Goal: Share content: Share content

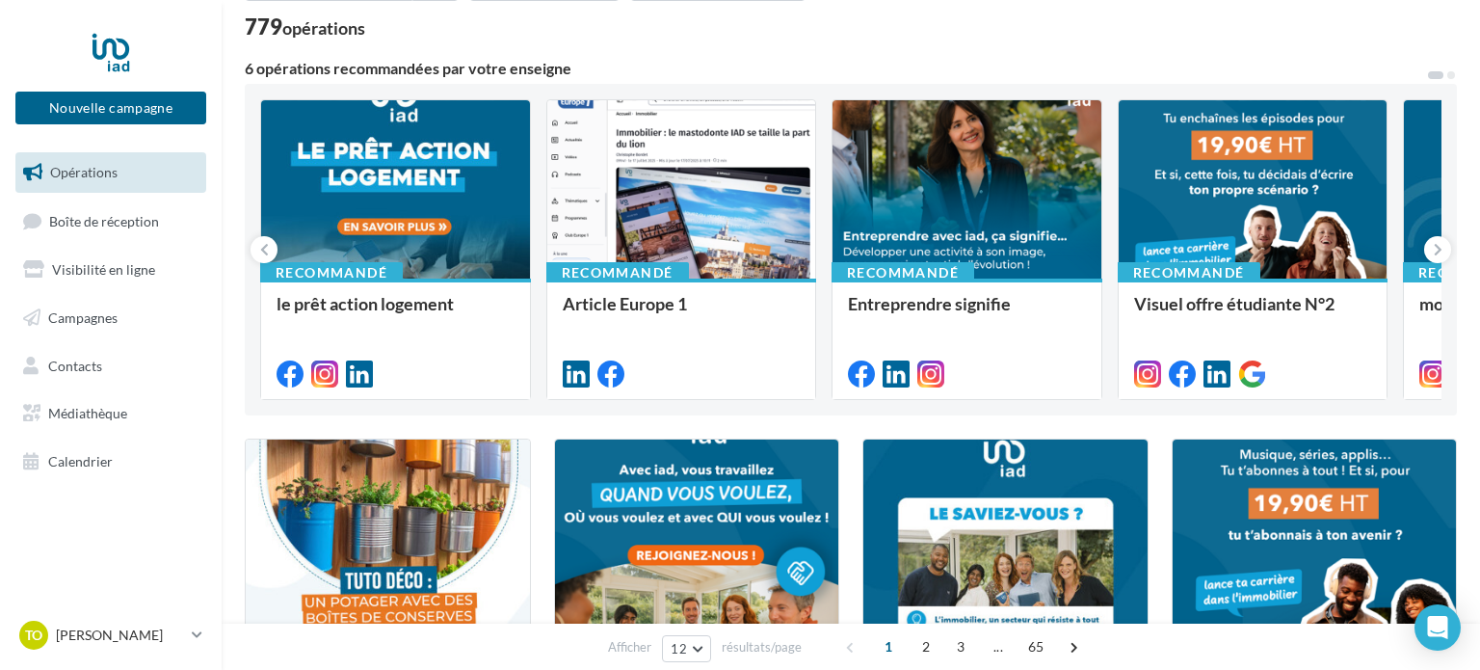
scroll to position [126, 0]
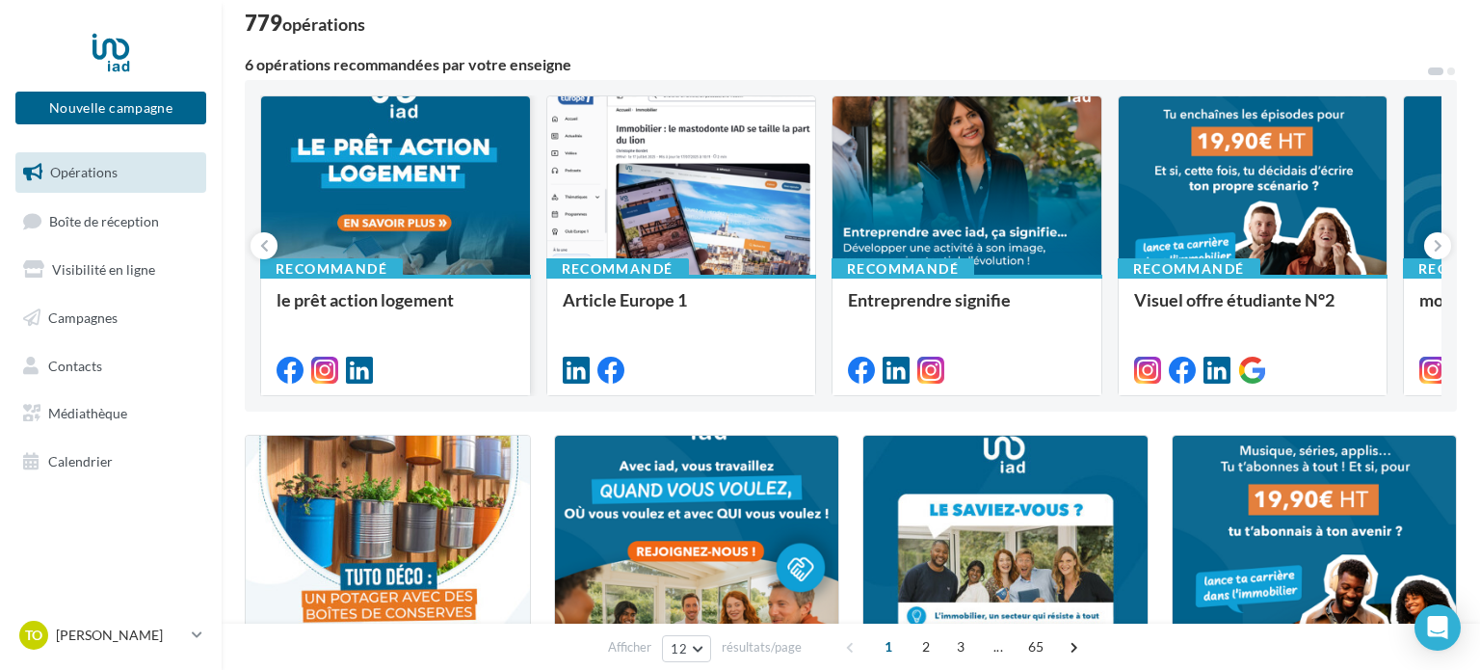
click at [453, 192] on div at bounding box center [395, 186] width 269 height 180
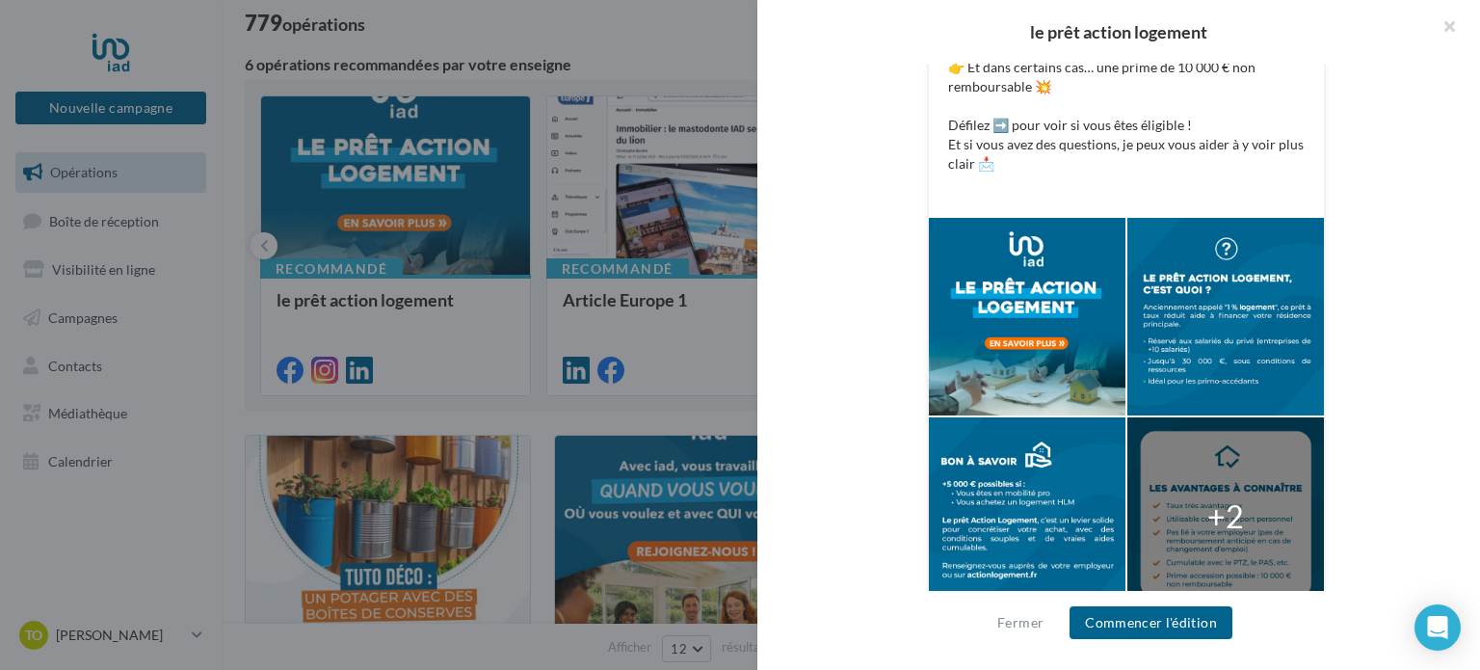
scroll to position [564, 0]
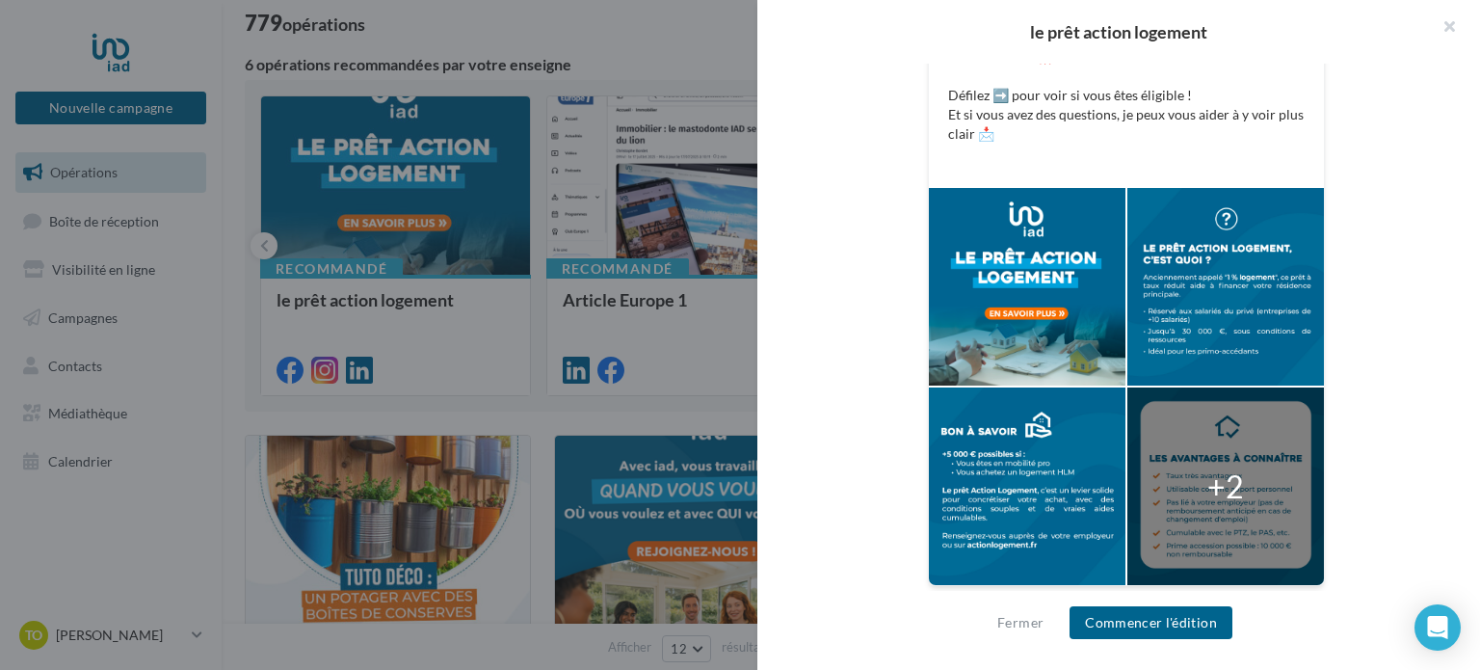
click at [567, 282] on div at bounding box center [740, 335] width 1480 height 670
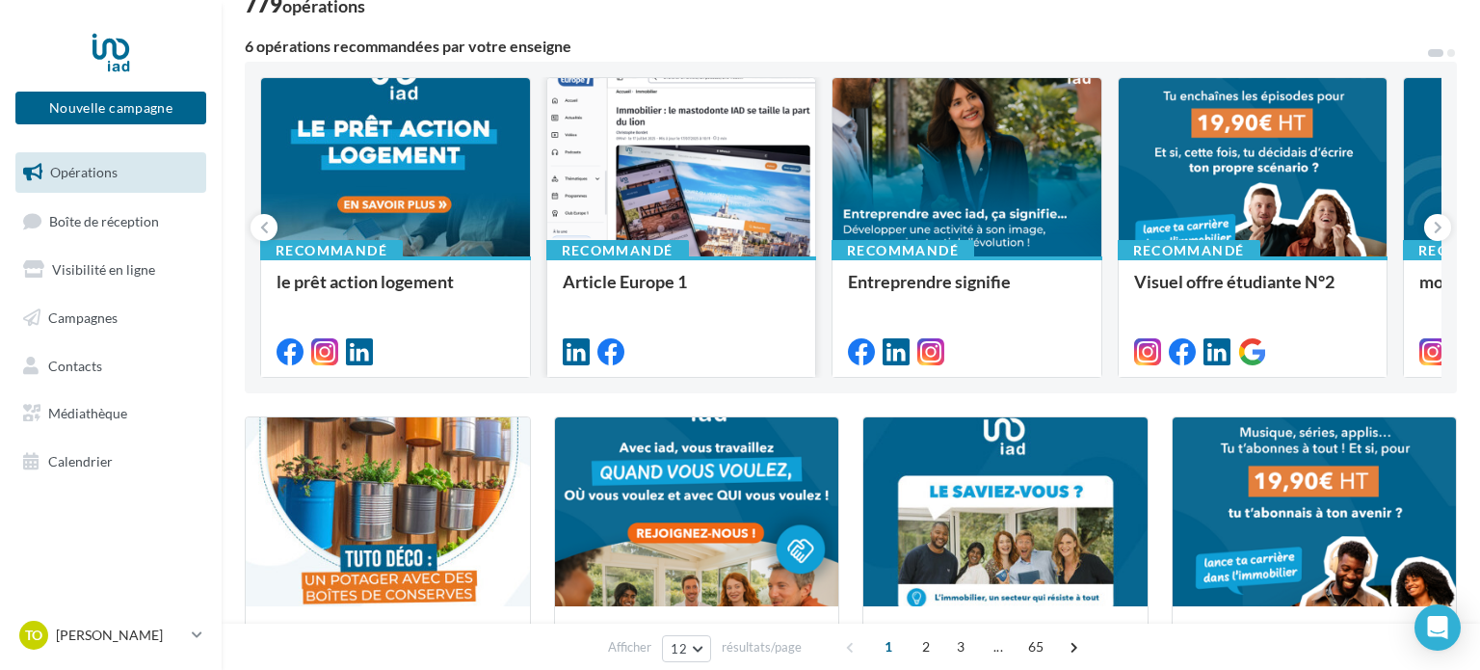
scroll to position [144, 0]
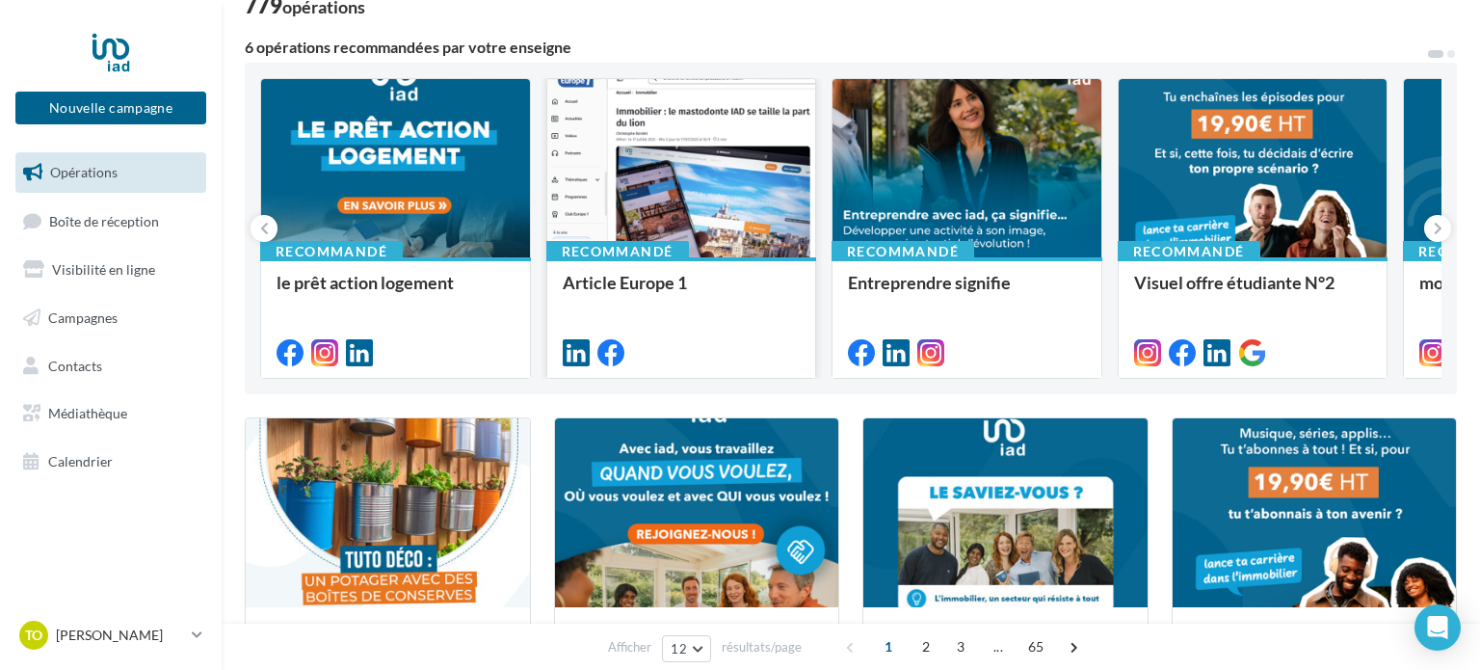
click at [670, 210] on div at bounding box center [681, 169] width 269 height 180
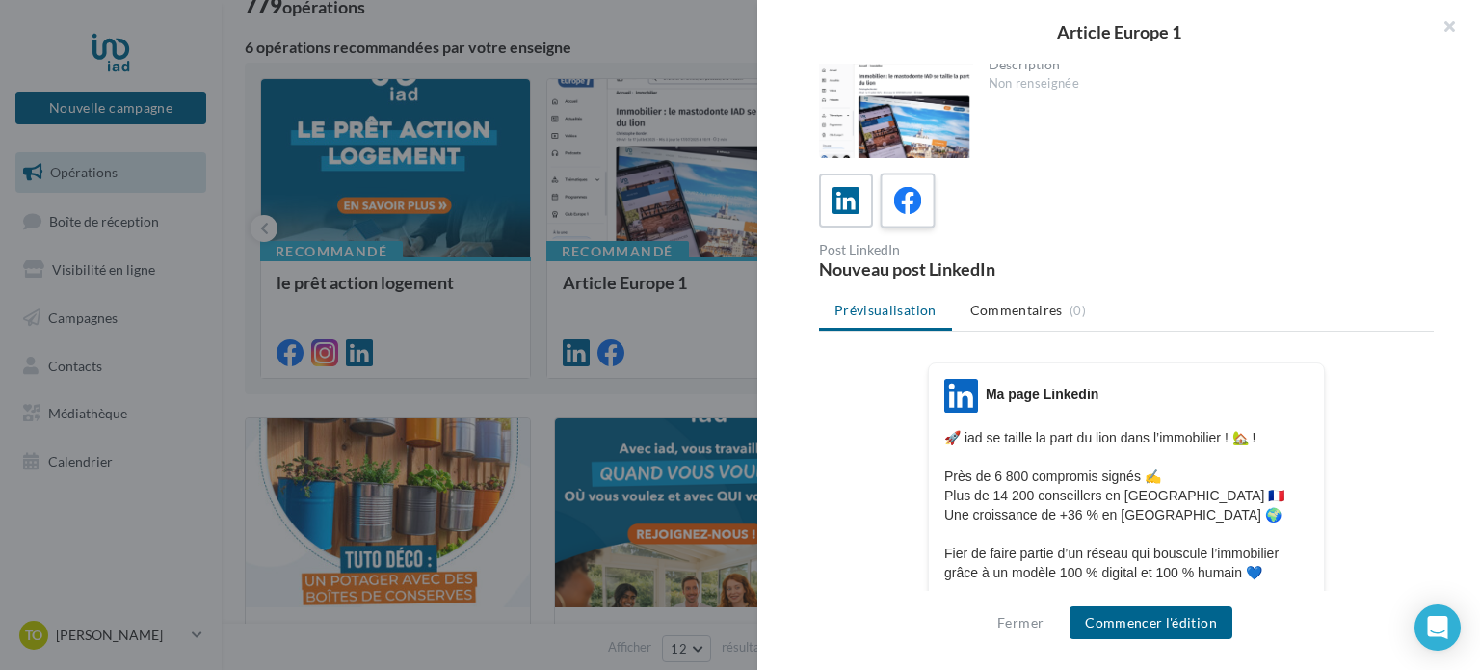
scroll to position [0, 0]
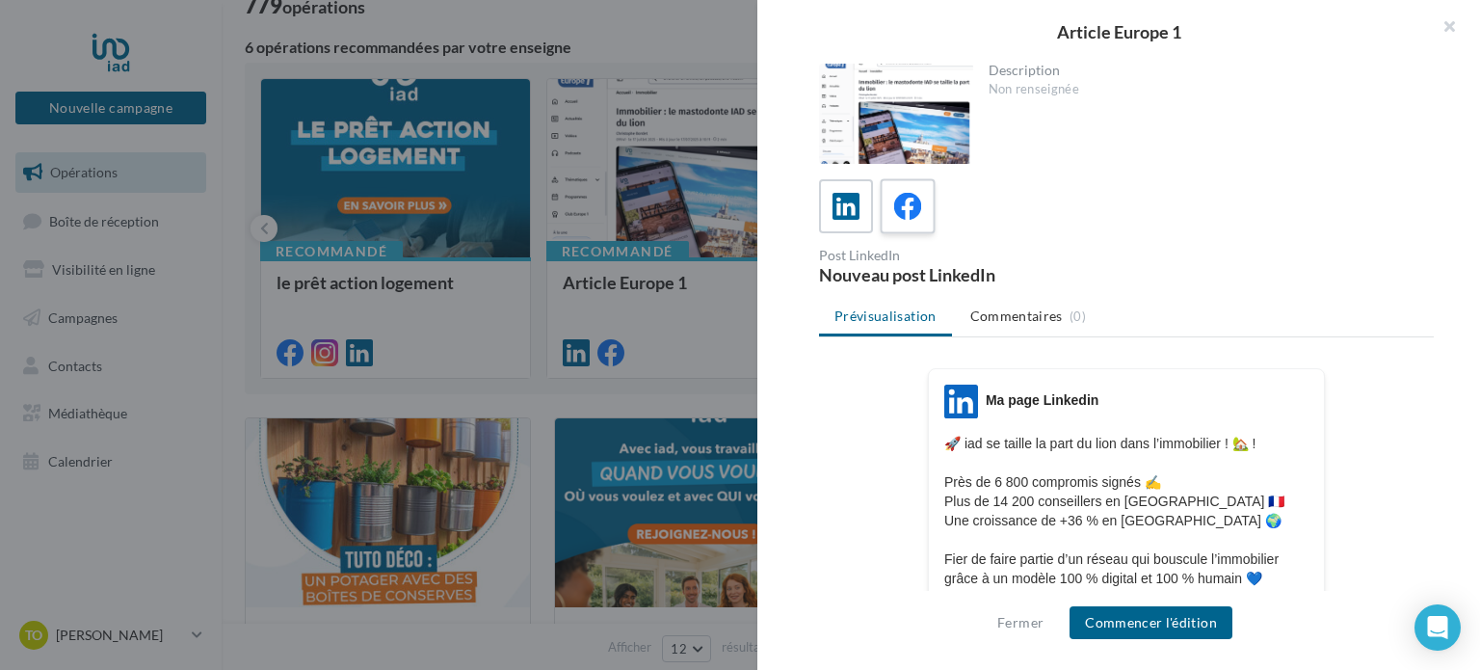
click at [913, 223] on div at bounding box center [908, 207] width 36 height 36
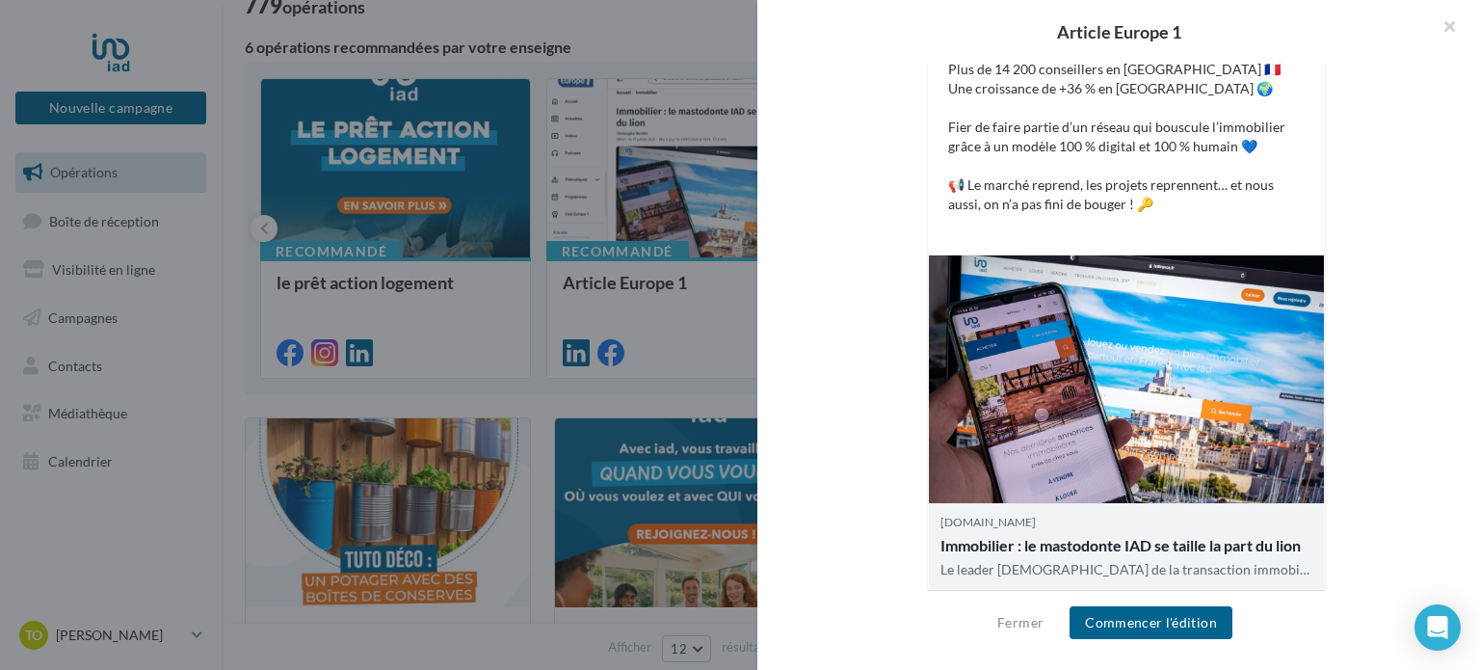
scroll to position [476, 0]
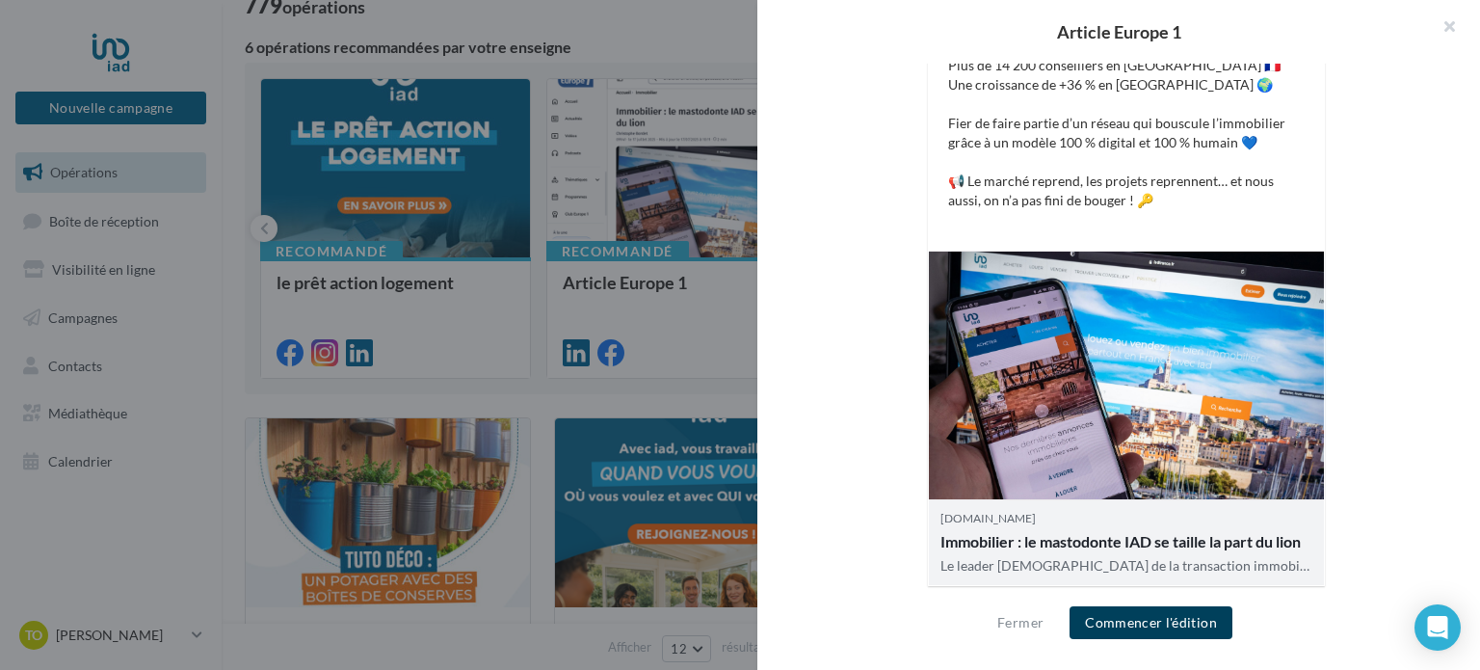
click at [1182, 622] on button "Commencer l'édition" at bounding box center [1151, 622] width 163 height 33
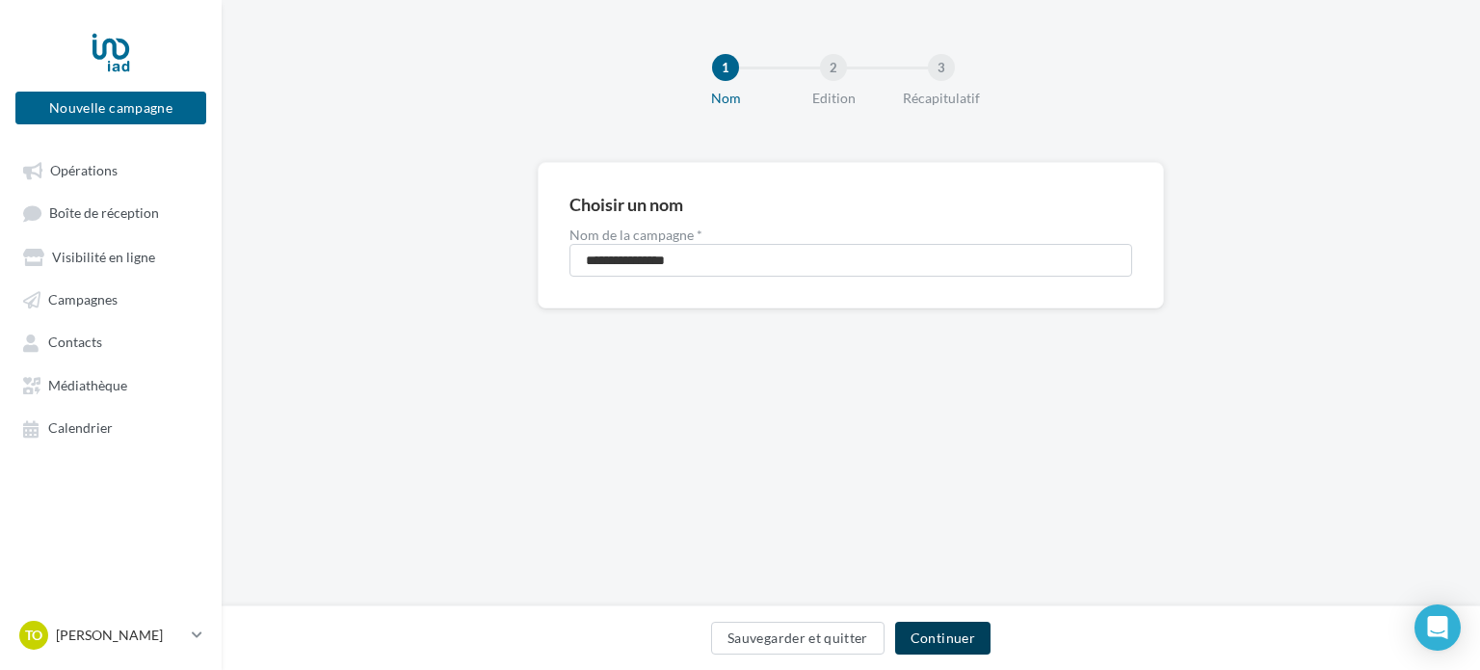
click at [944, 645] on button "Continuer" at bounding box center [942, 638] width 95 height 33
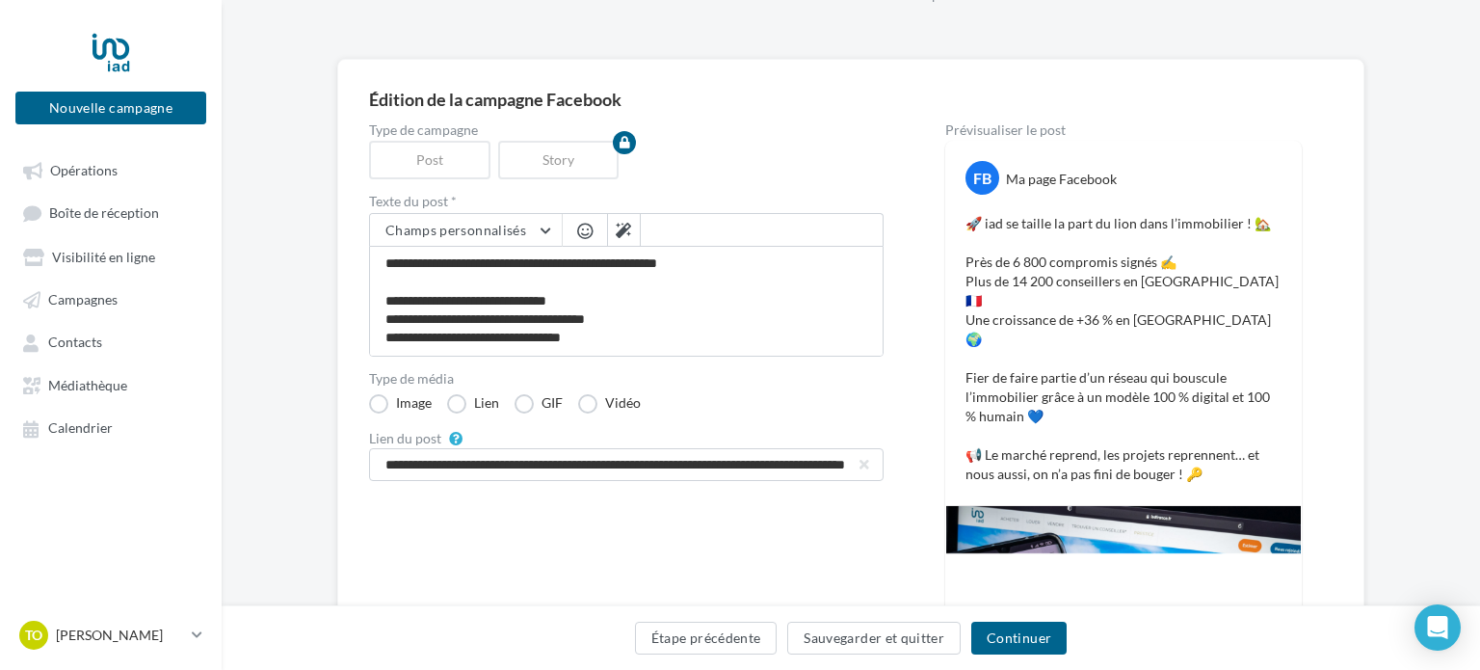
scroll to position [104, 0]
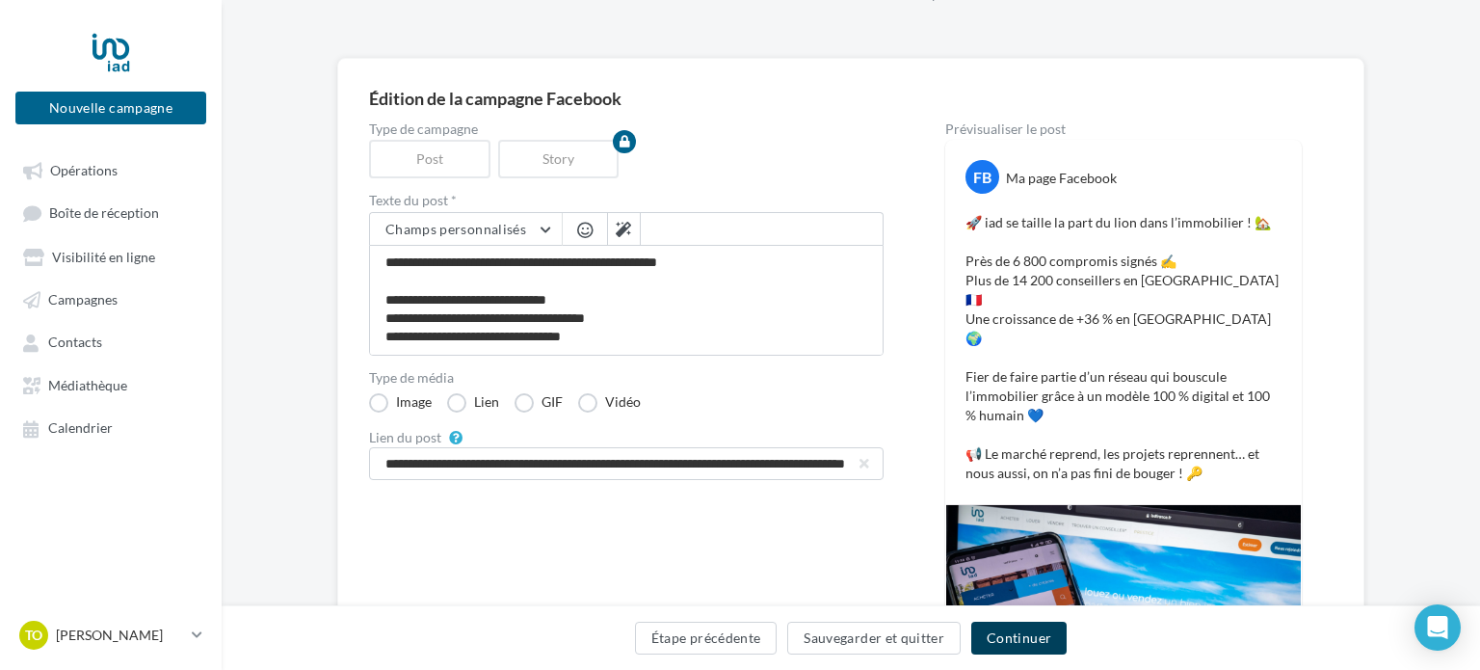
click at [1003, 635] on button "Continuer" at bounding box center [1018, 638] width 95 height 33
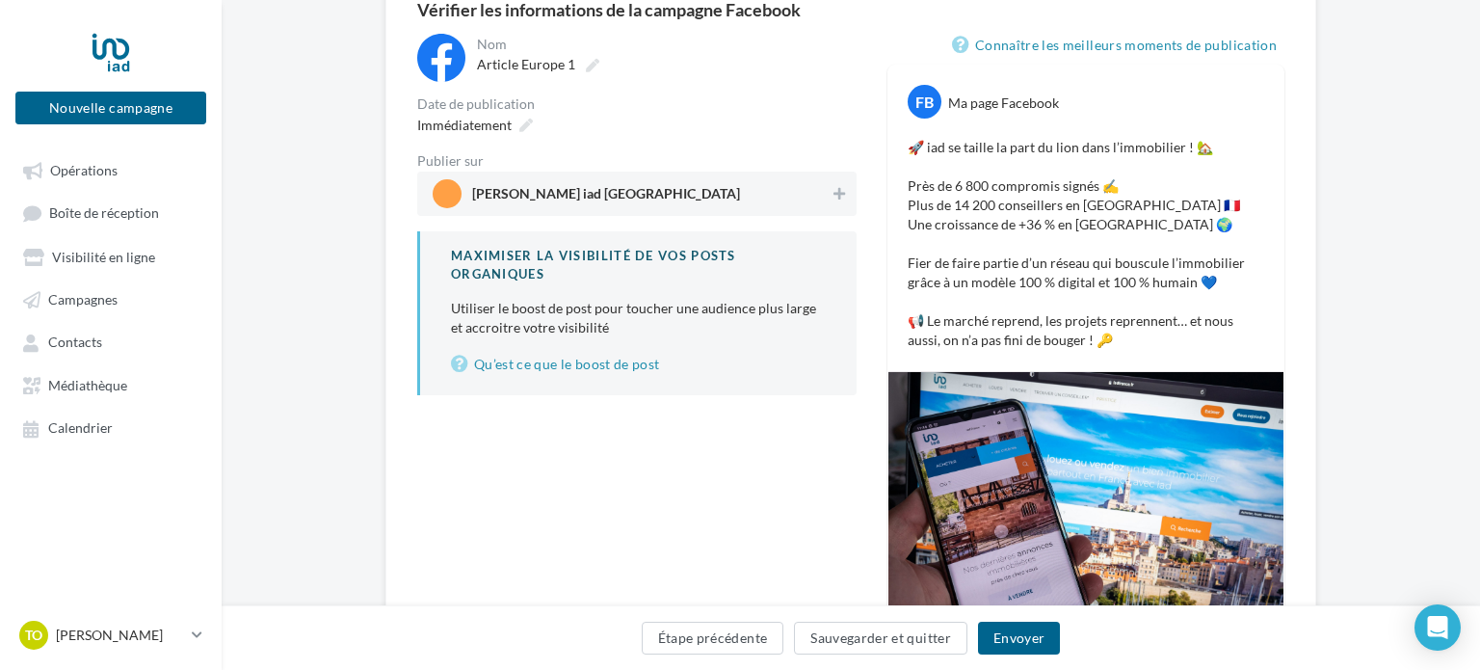
scroll to position [194, 0]
click at [852, 175] on div "[PERSON_NAME] iad [GEOGRAPHIC_DATA]" at bounding box center [636, 193] width 439 height 44
click at [1037, 646] on button "Envoyer" at bounding box center [1019, 638] width 82 height 33
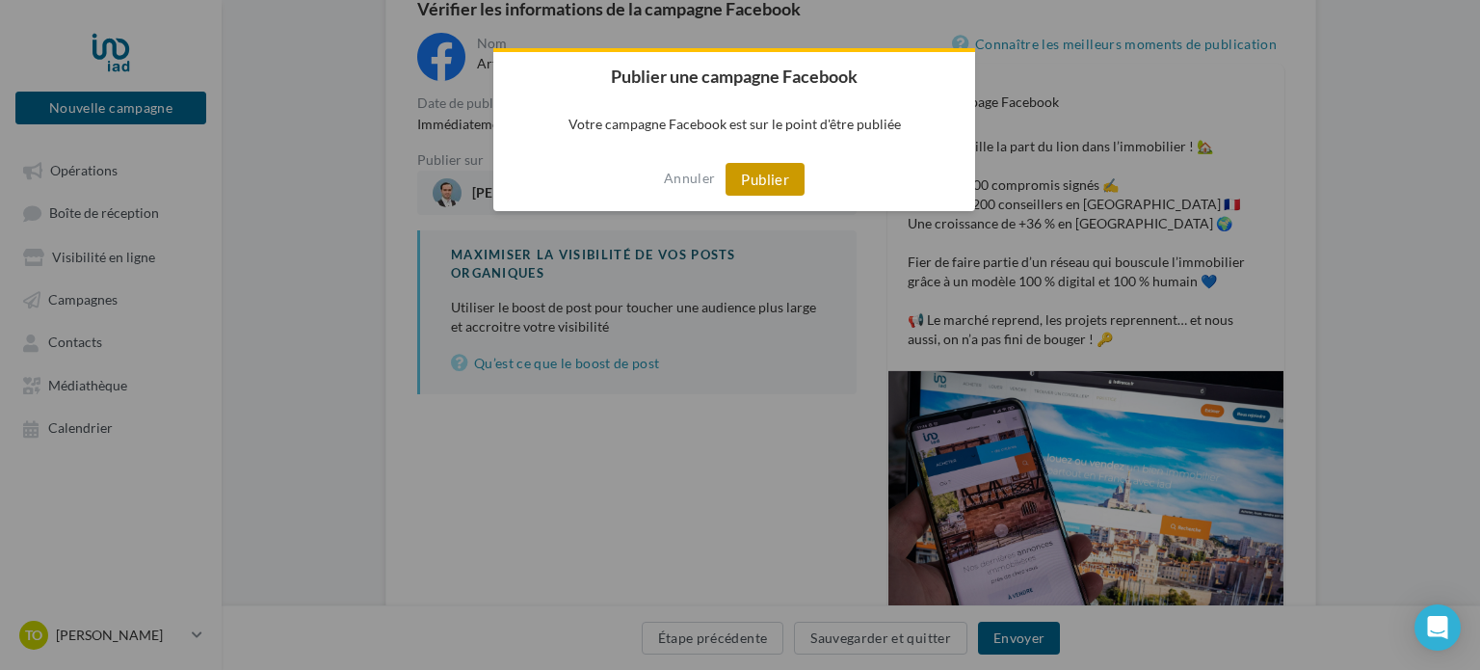
click at [762, 186] on button "Publier" at bounding box center [765, 179] width 79 height 33
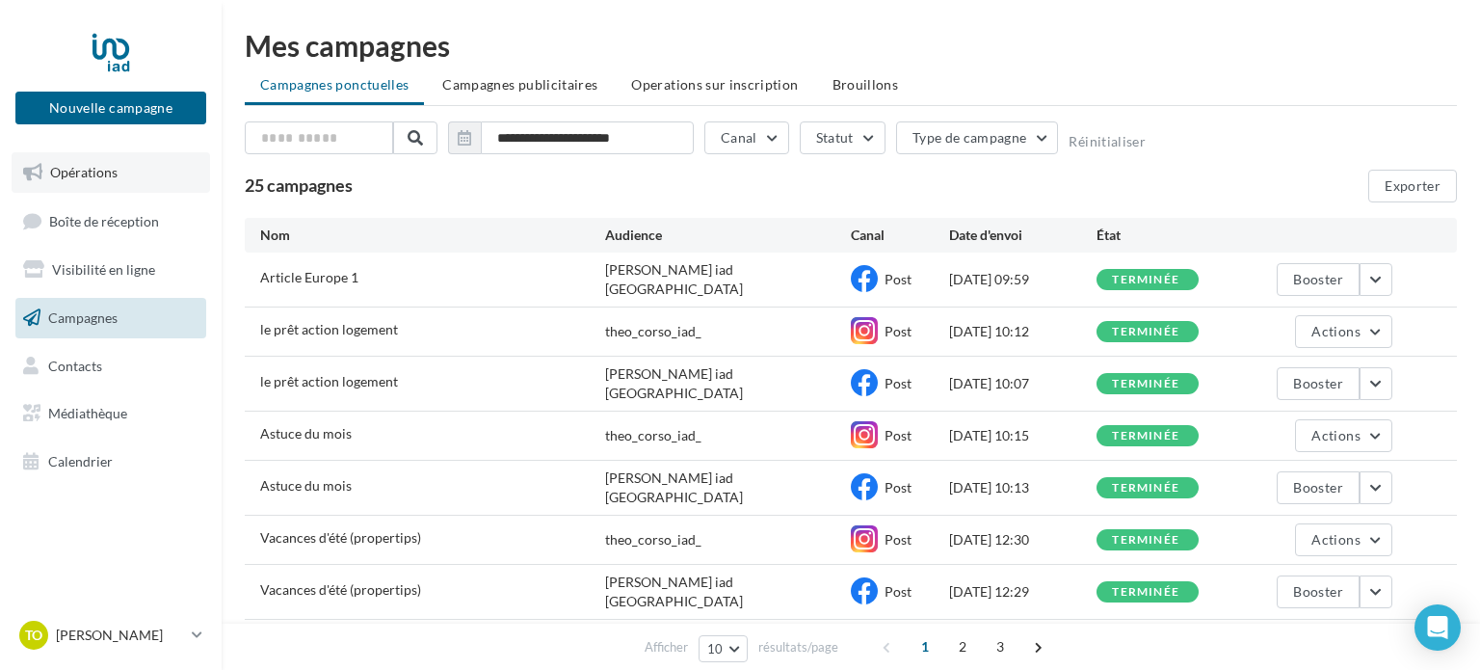
click at [198, 174] on link "Opérations" at bounding box center [111, 172] width 199 height 40
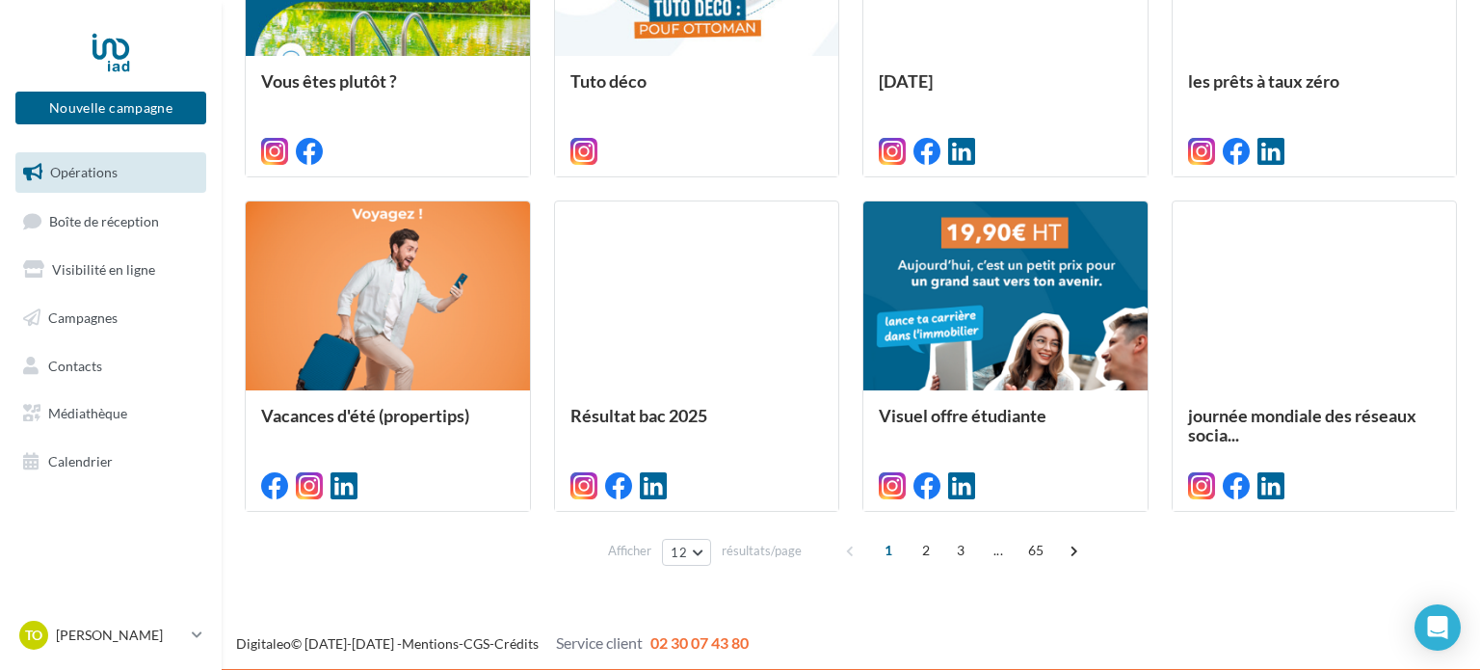
scroll to position [1030, 0]
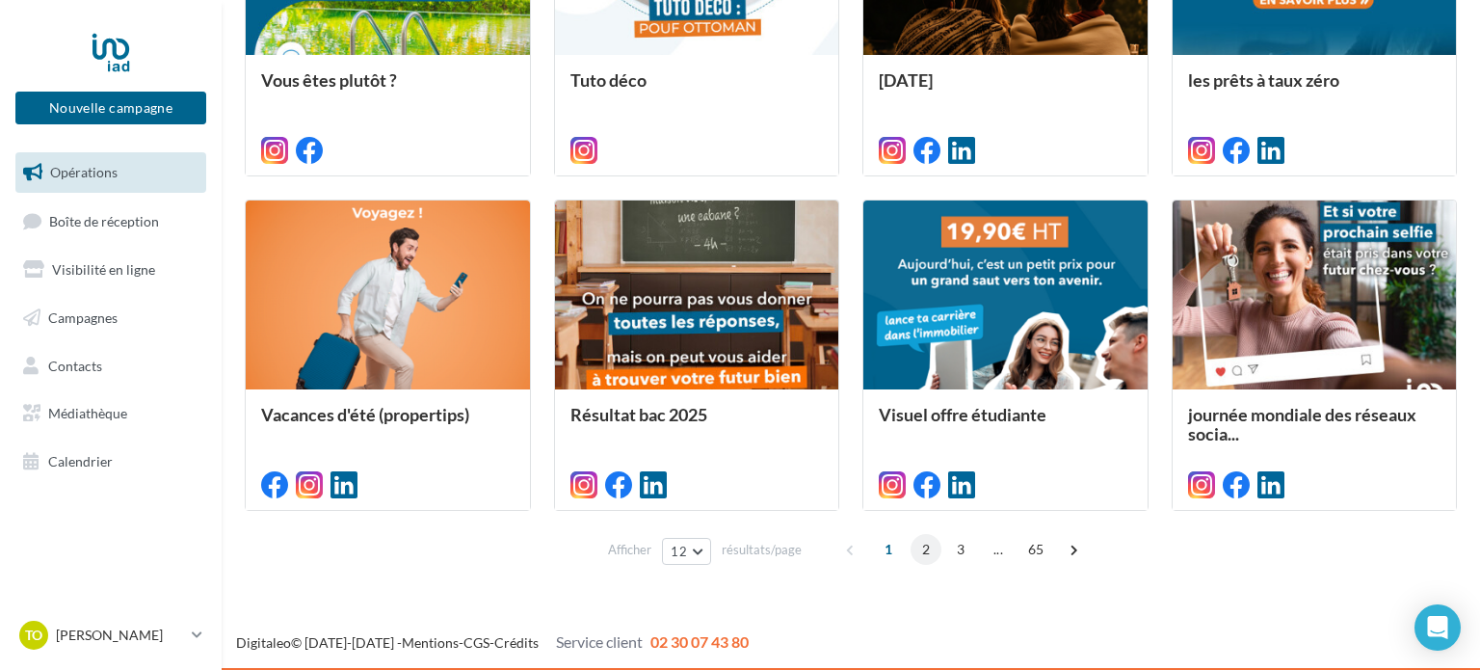
click at [929, 556] on span "2" at bounding box center [926, 549] width 31 height 31
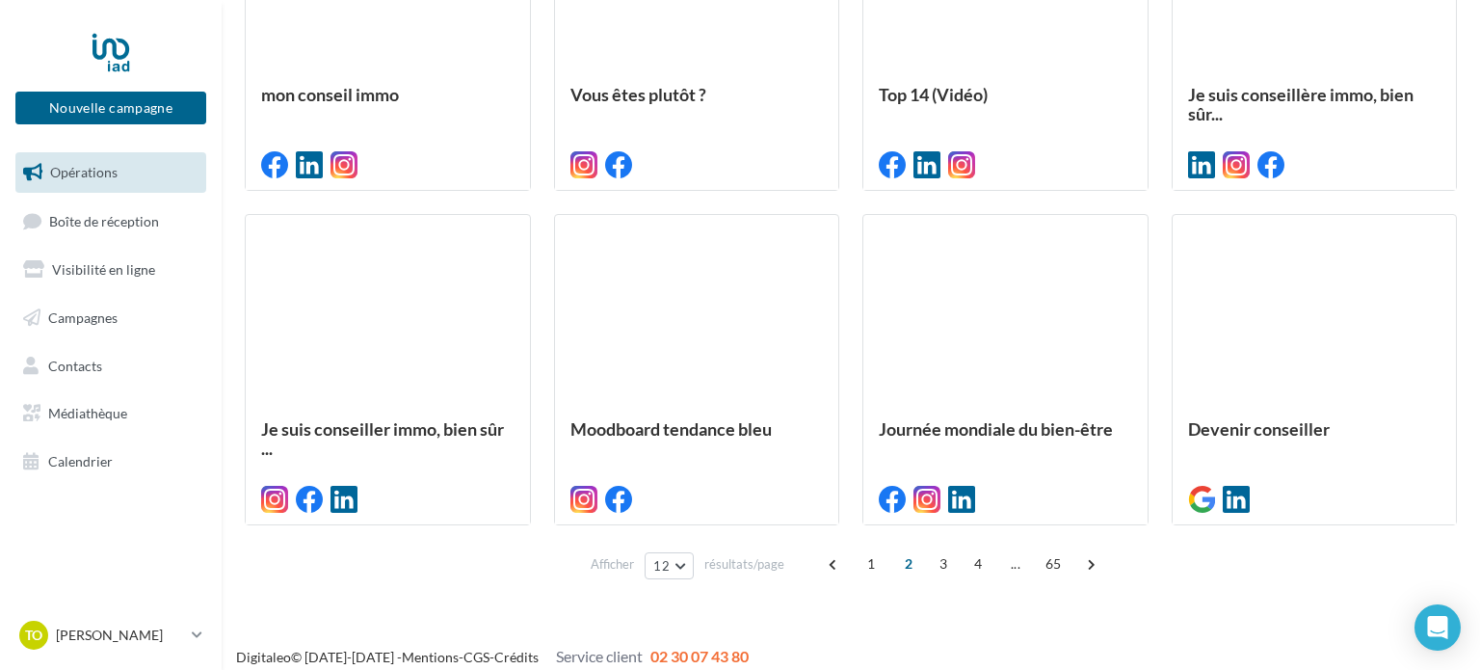
scroll to position [1014, 0]
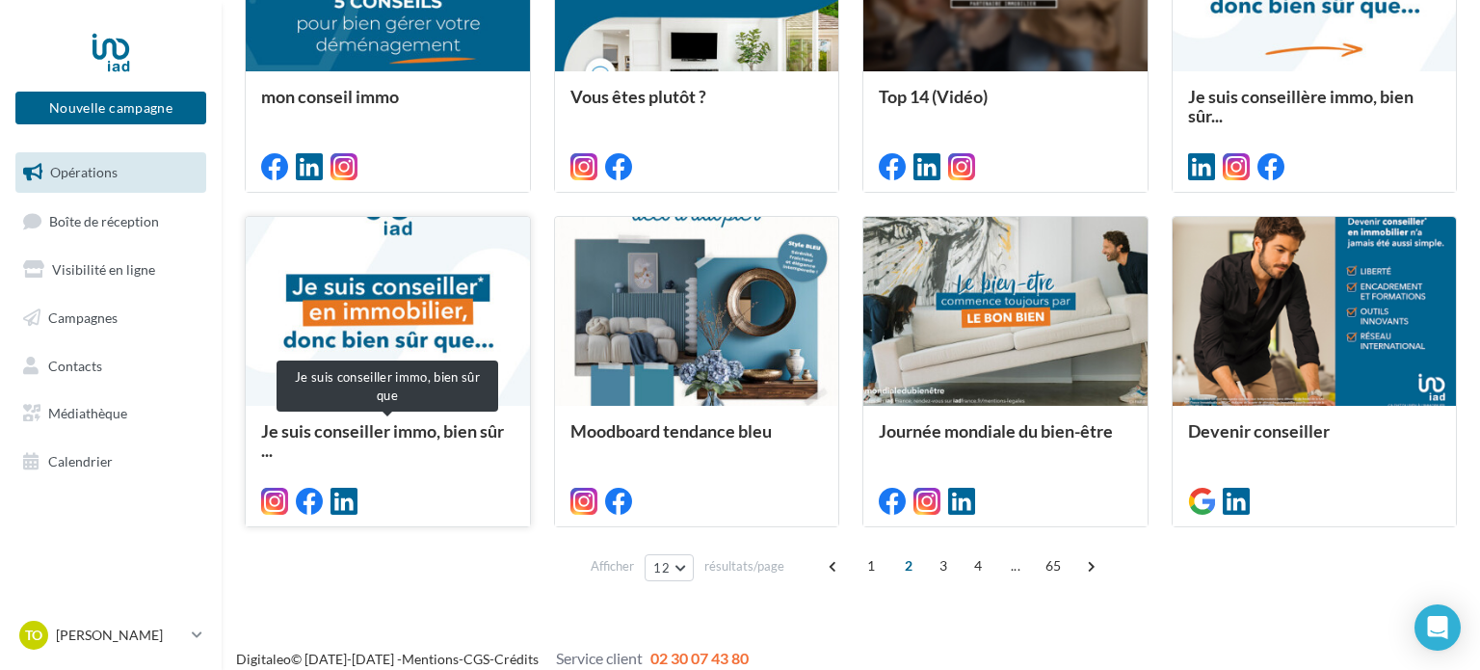
click at [444, 426] on span "Je suis conseiller immo, bien sûr ..." at bounding box center [382, 440] width 243 height 40
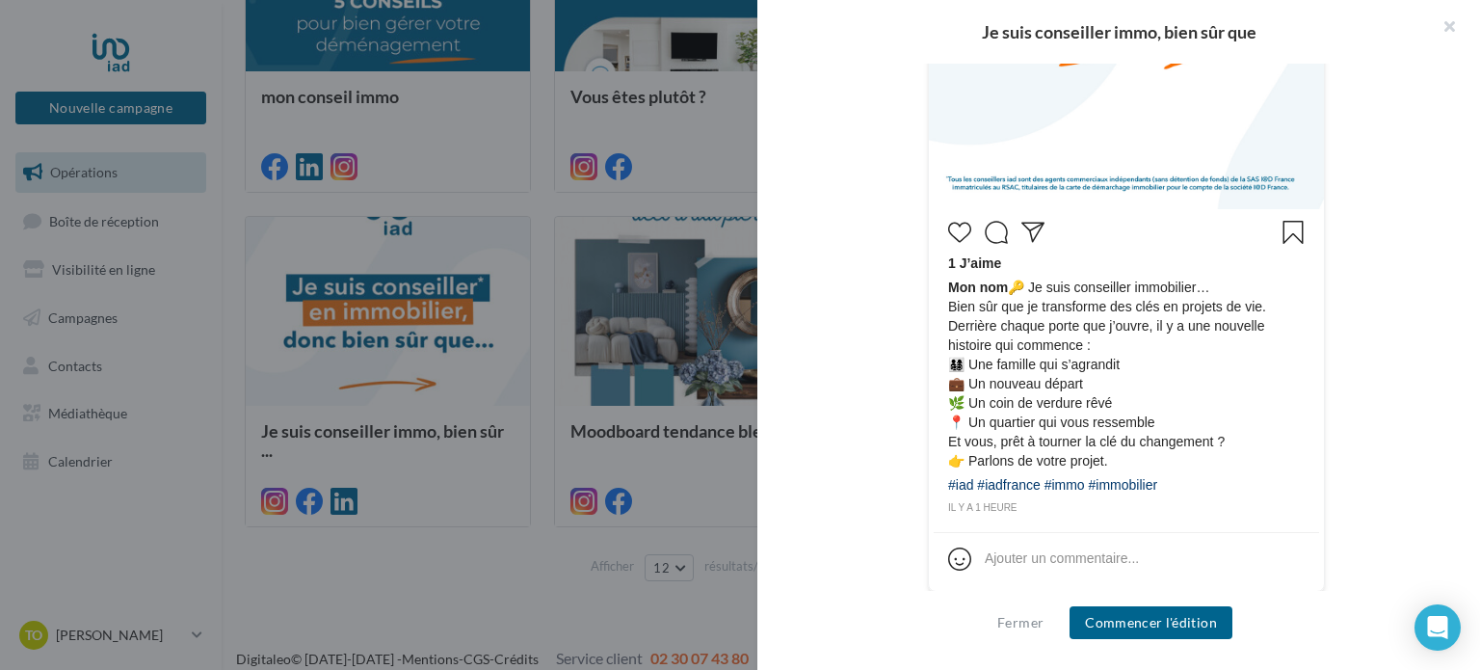
scroll to position [771, 0]
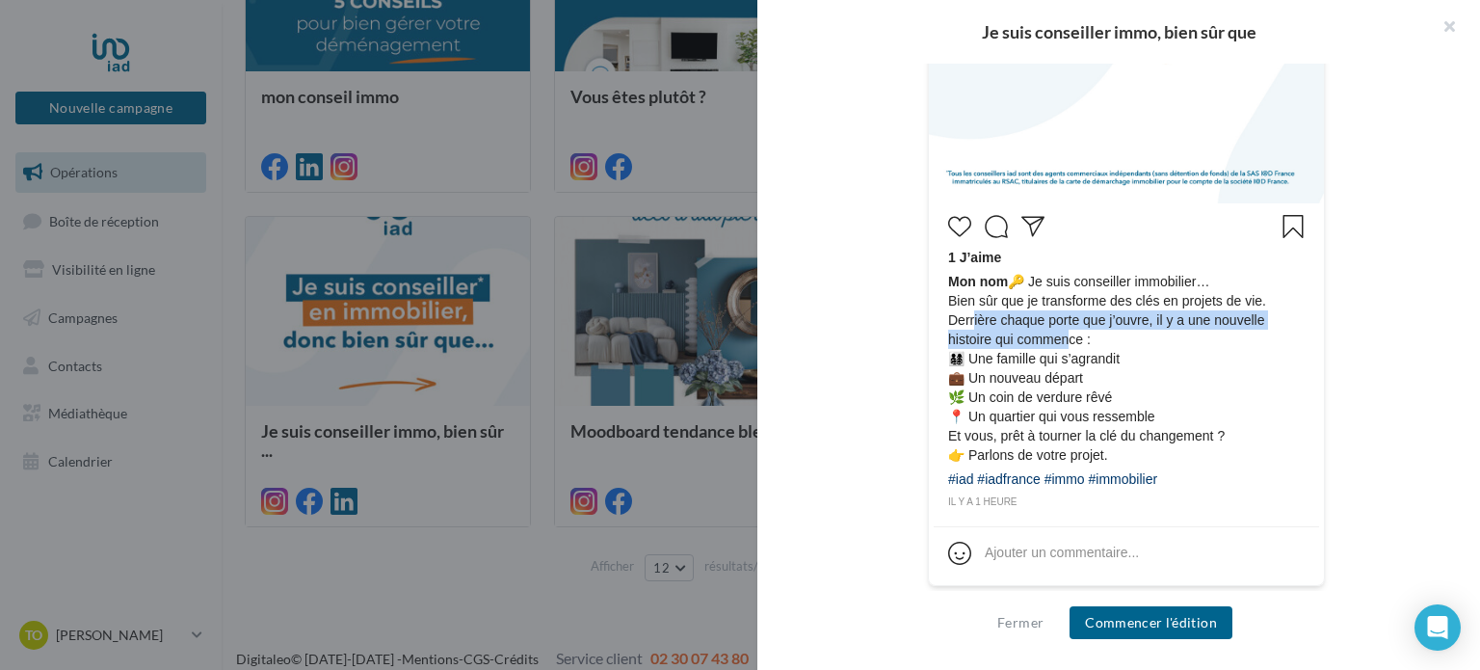
drag, startPoint x: 973, startPoint y: 317, endPoint x: 1021, endPoint y: 338, distance: 52.6
click at [1021, 338] on span "Mon nom 🔑 Je suis conseiller immobilier… Bien sûr que je transforme des clés en…" at bounding box center [1126, 368] width 357 height 193
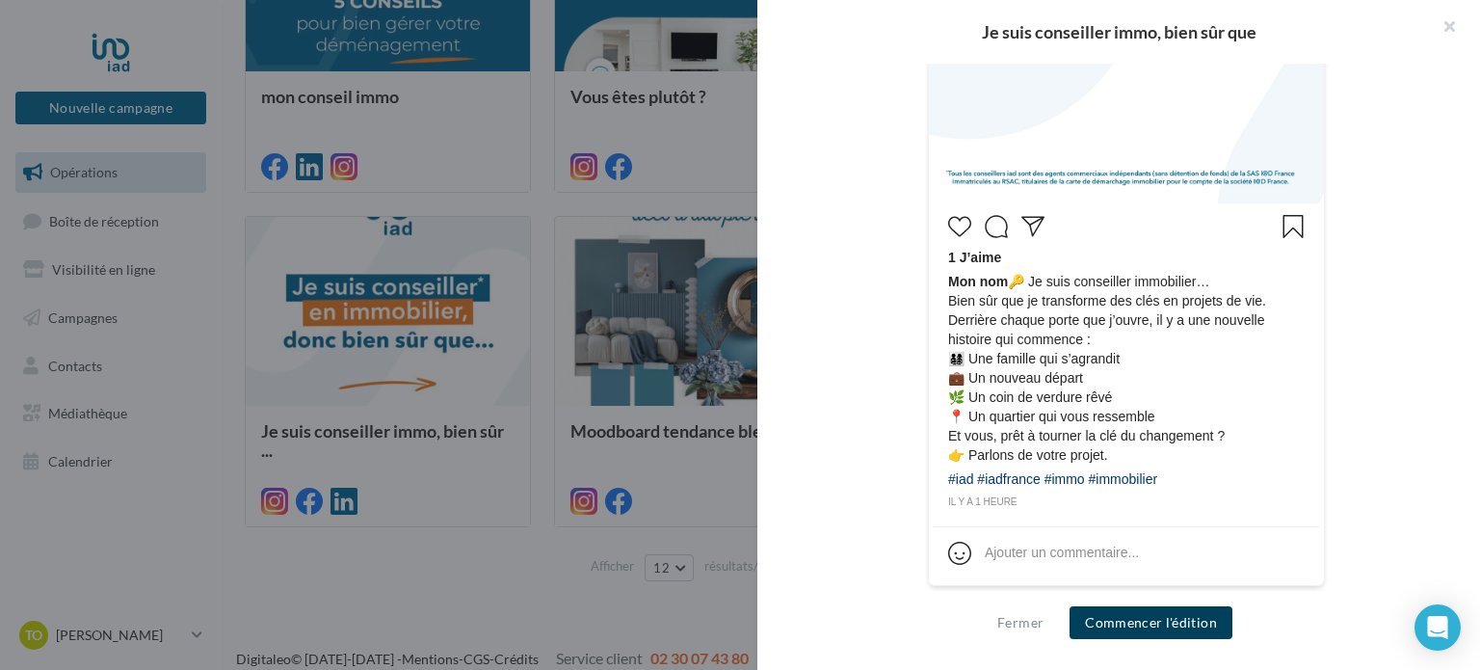
click at [1178, 610] on button "Commencer l'édition" at bounding box center [1151, 622] width 163 height 33
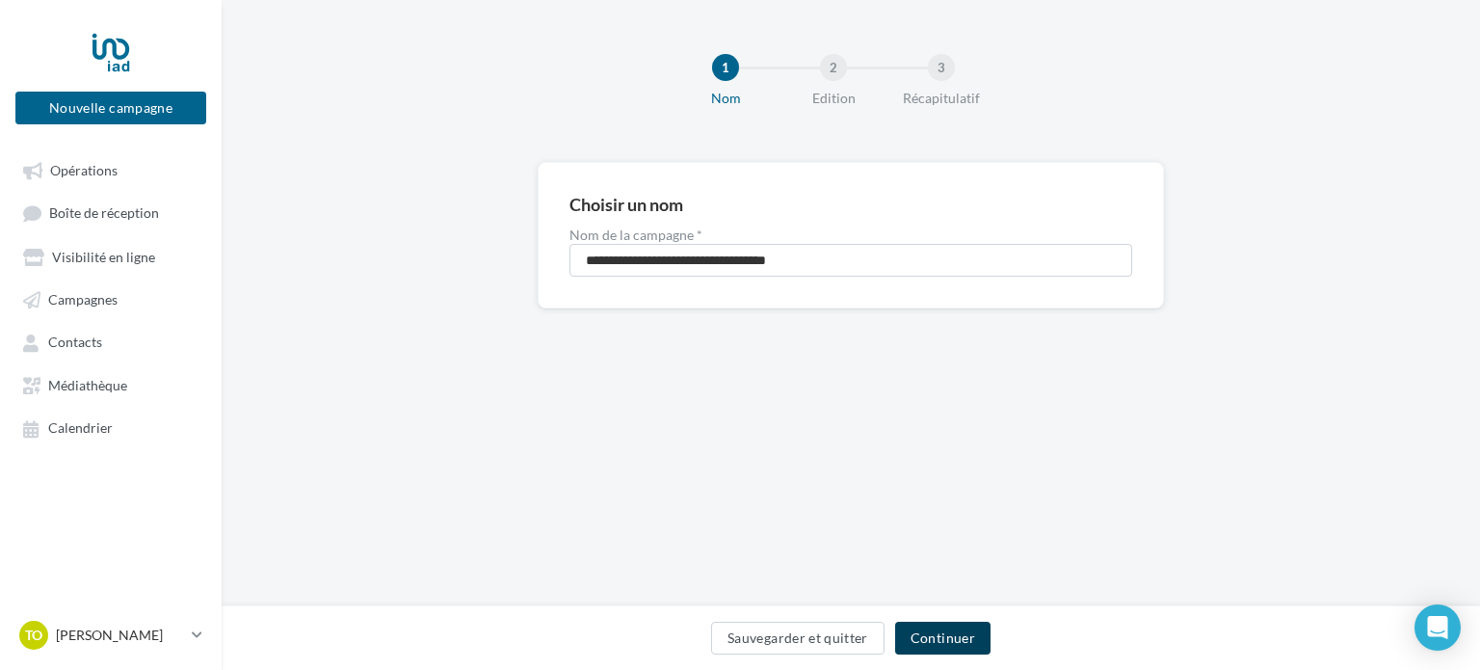
click at [967, 642] on button "Continuer" at bounding box center [942, 638] width 95 height 33
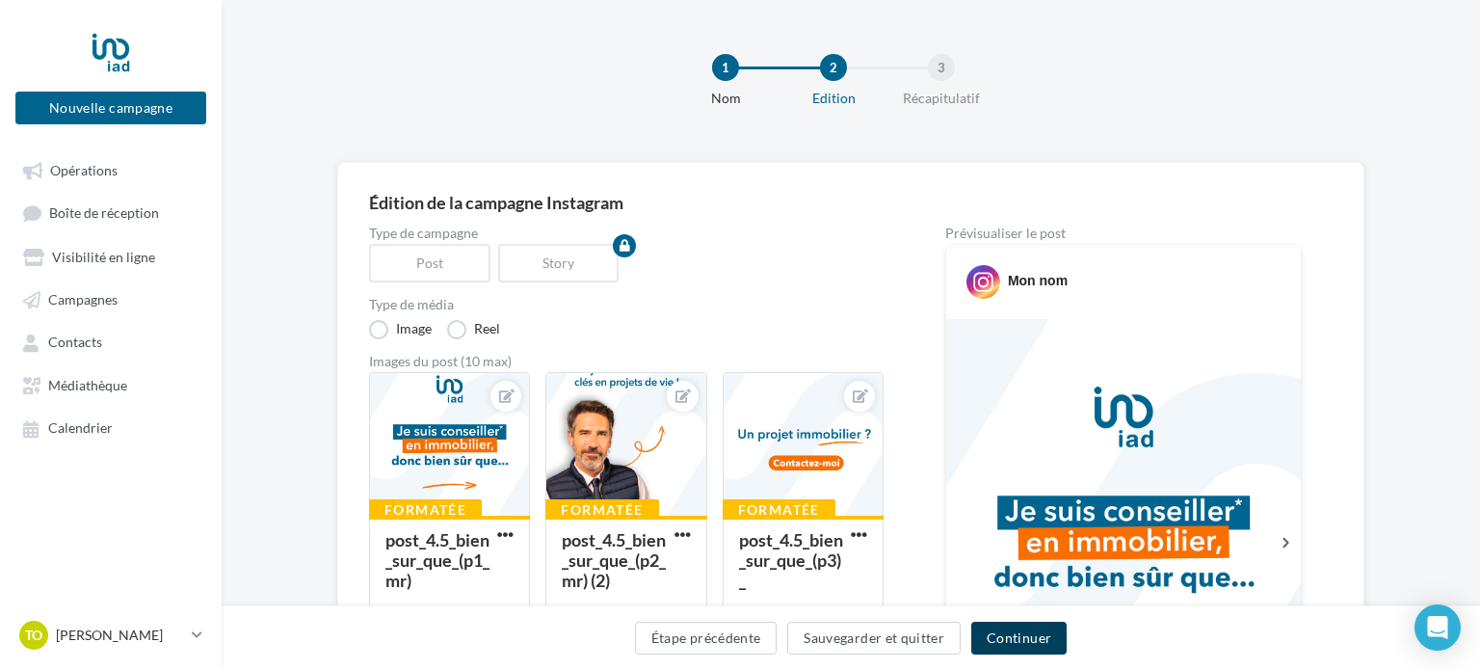
click at [989, 642] on button "Continuer" at bounding box center [1018, 638] width 95 height 33
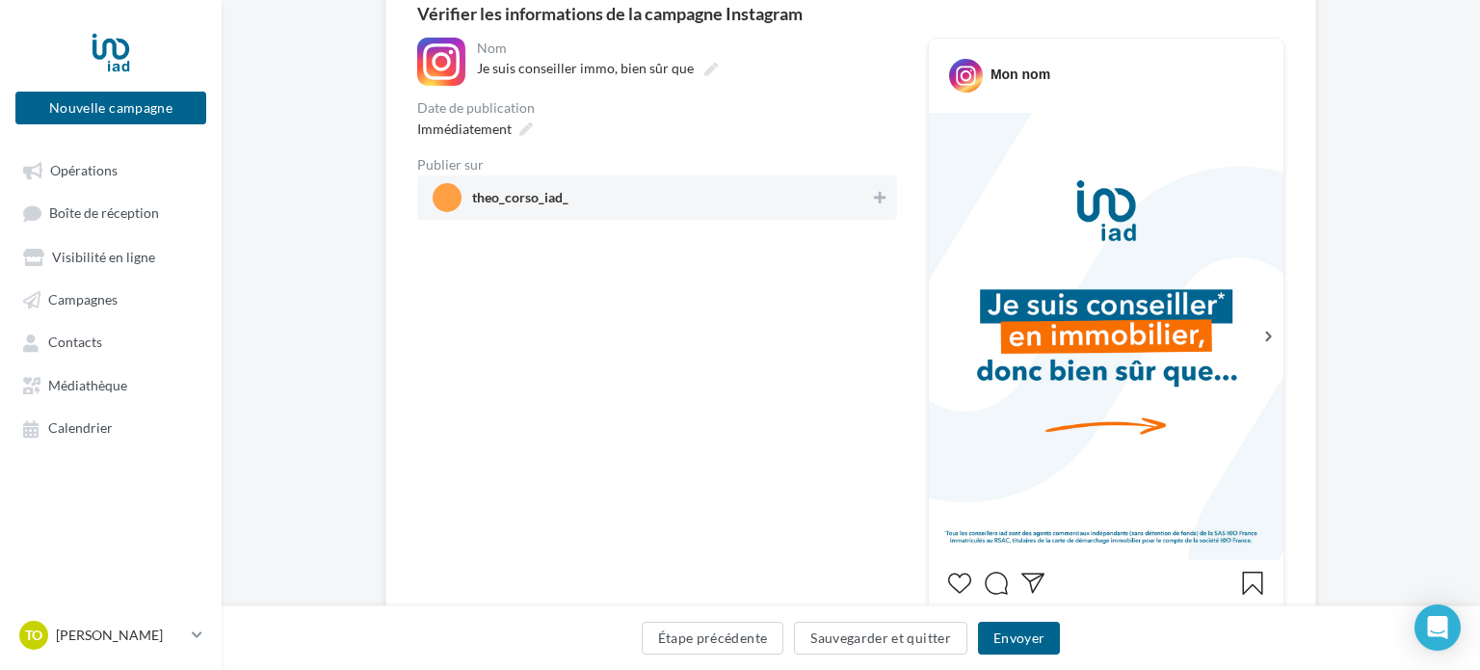
scroll to position [199, 0]
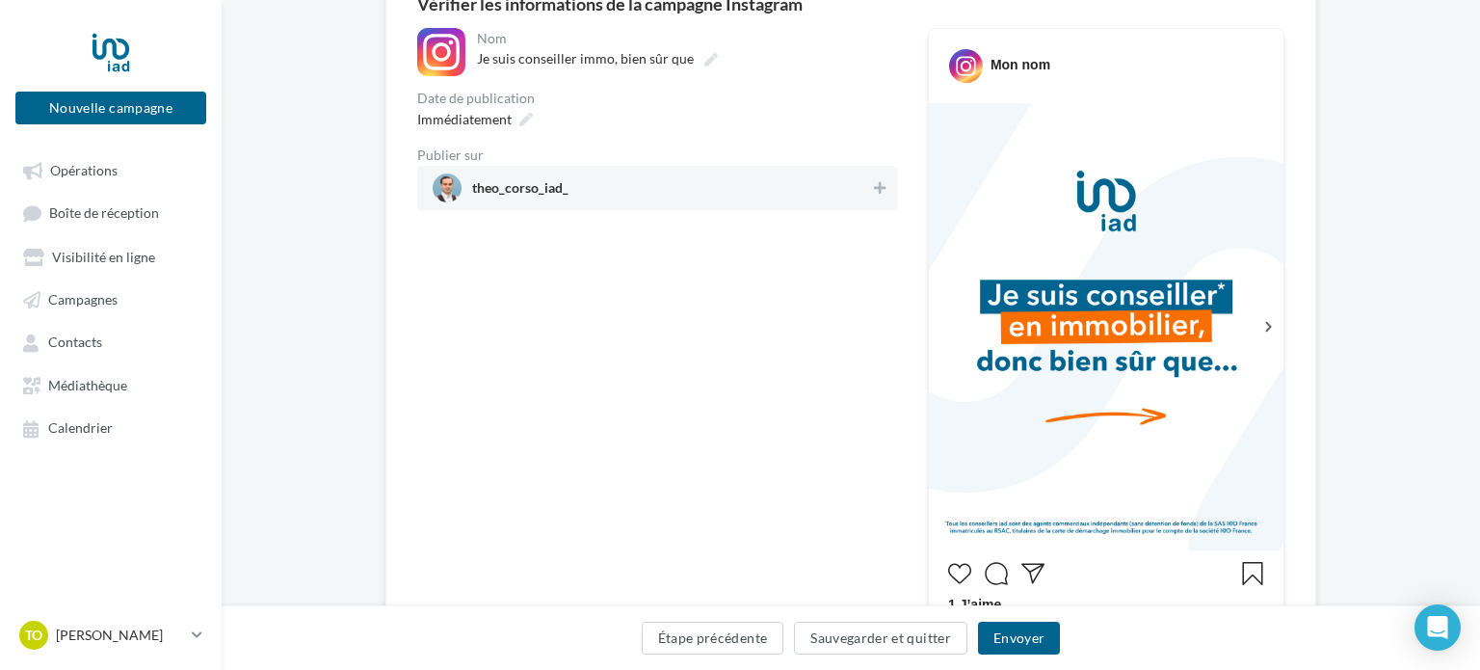
click at [848, 194] on span "theo_corso_iad_" at bounding box center [651, 187] width 437 height 29
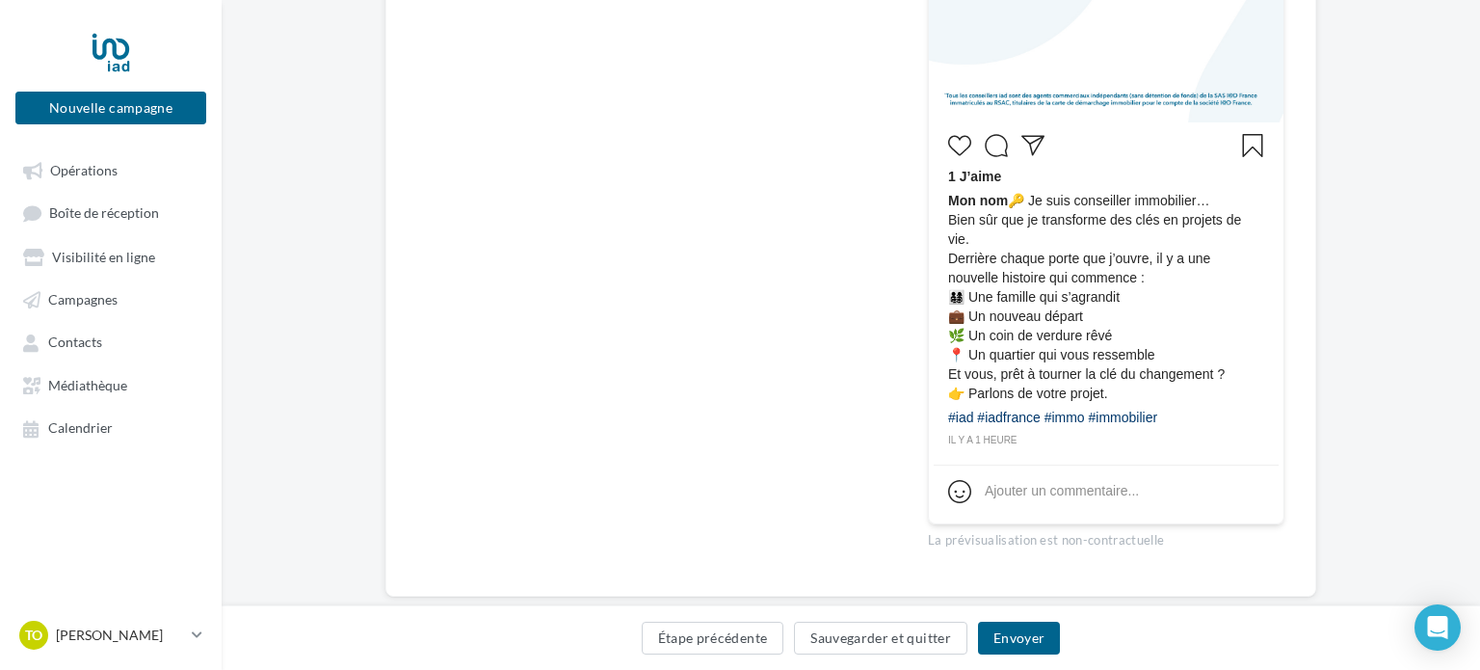
scroll to position [629, 0]
click at [1045, 630] on button "Envoyer" at bounding box center [1019, 638] width 82 height 33
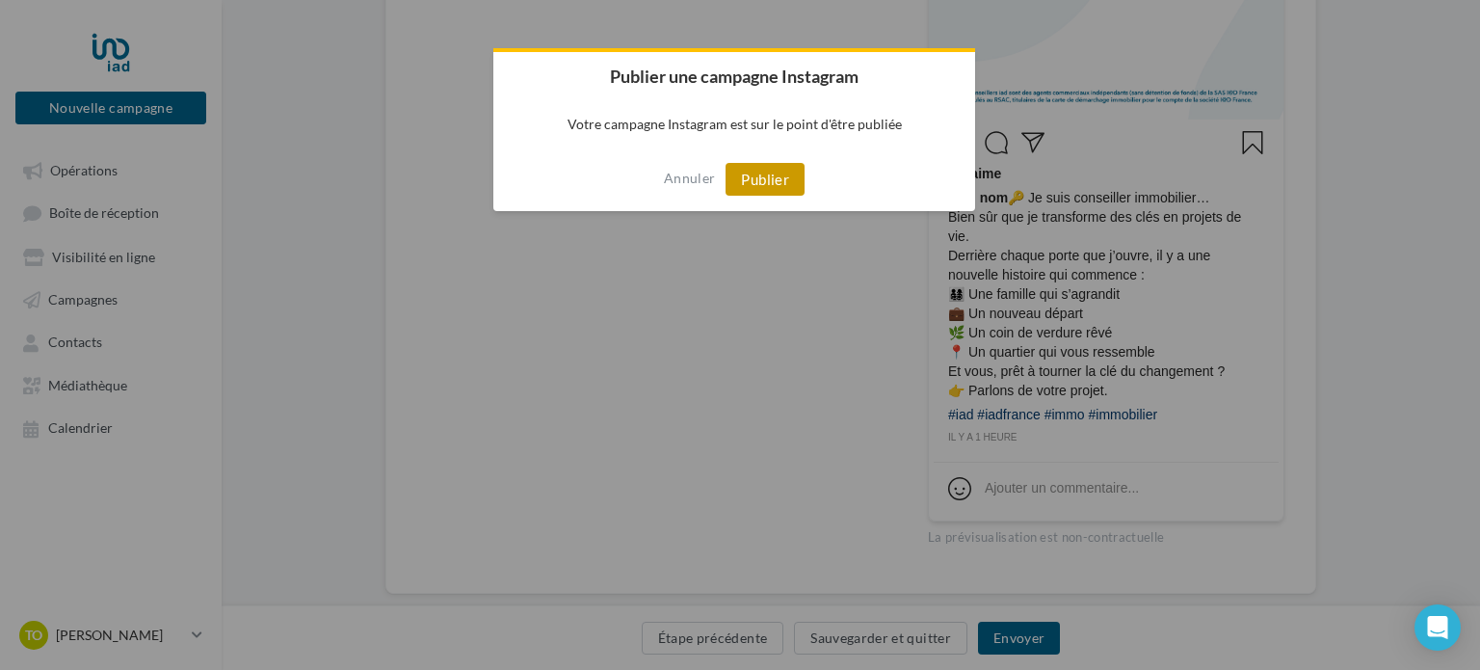
click at [786, 177] on button "Publier" at bounding box center [765, 179] width 79 height 33
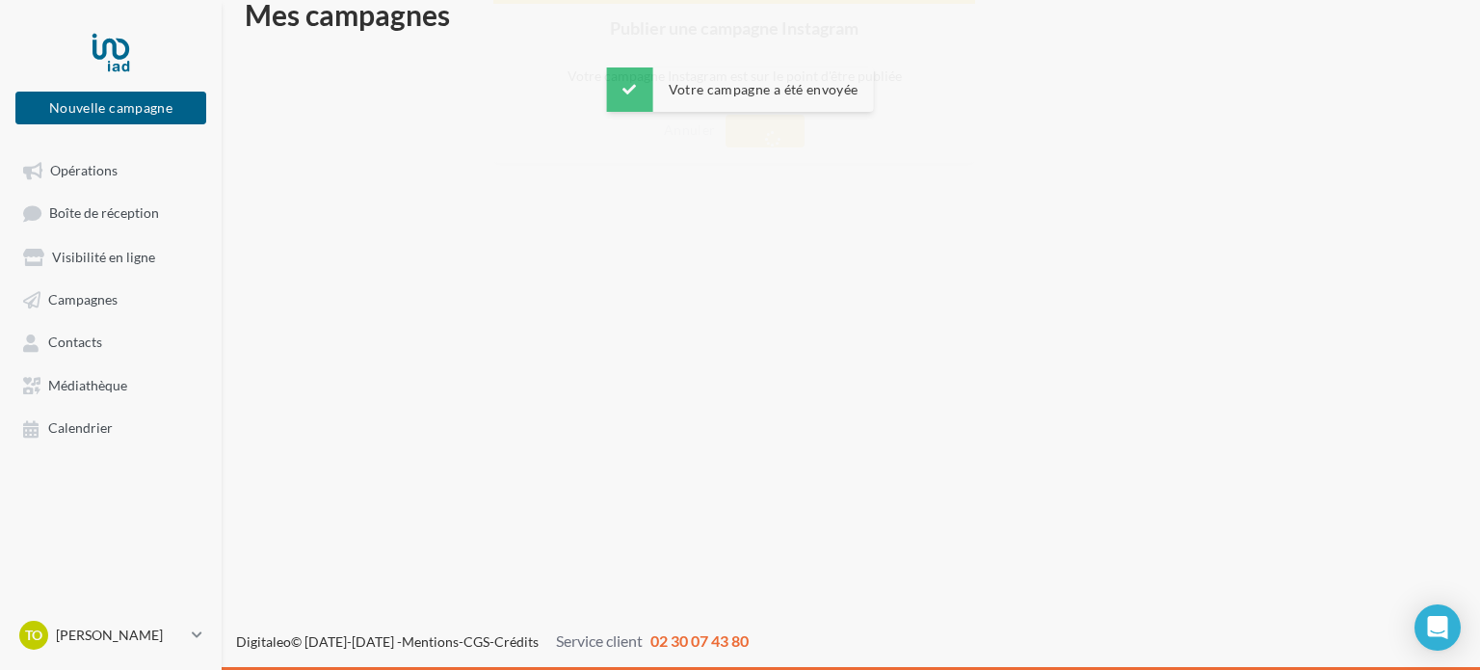
scroll to position [31, 0]
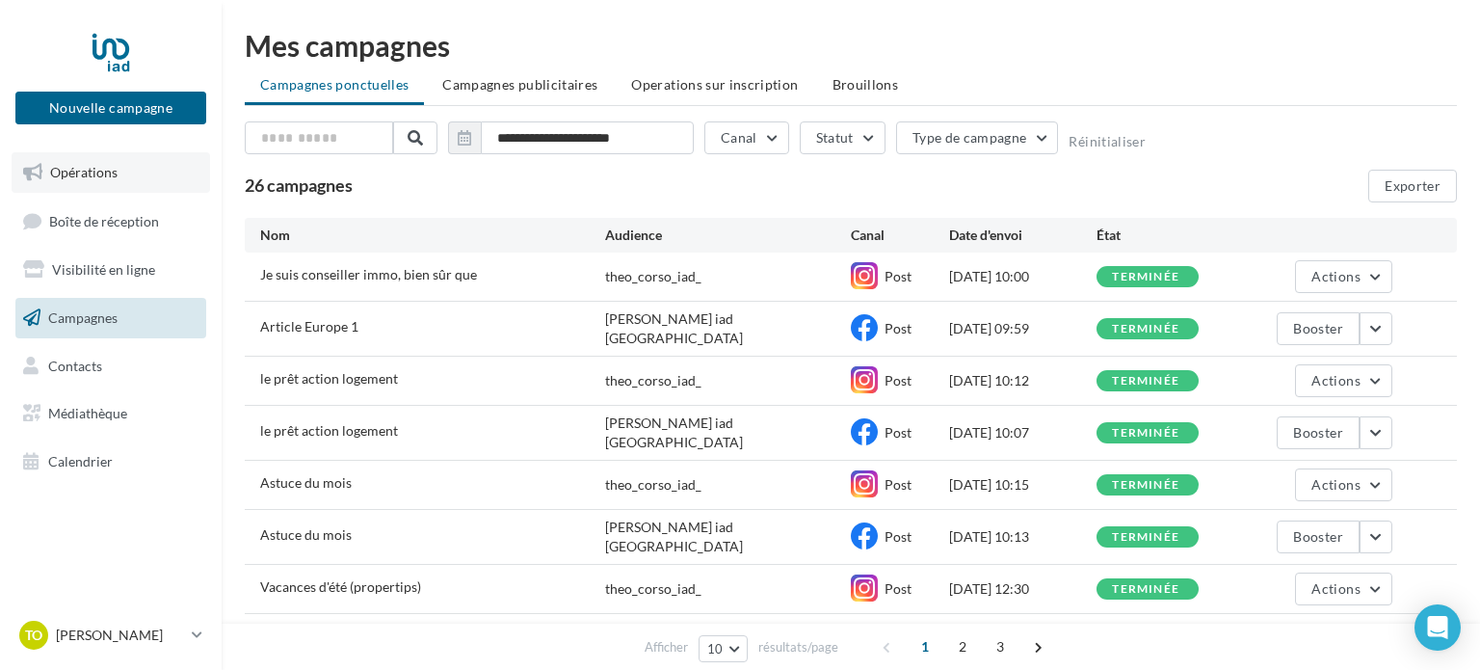
click at [124, 176] on link "Opérations" at bounding box center [111, 172] width 199 height 40
